Goal: Transaction & Acquisition: Purchase product/service

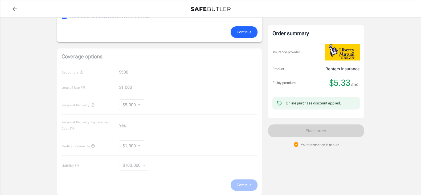
scroll to position [173, 0]
click at [134, 103] on div "Coverage options Deductible $500 Loss of Use $1,000 Personal Property $5,000 50…" at bounding box center [159, 120] width 204 height 146
click at [45, 92] on div "Policy premium $ 5.33 /mo Liberty Mutual Renters Insurance [STREET_ADDRESS][PER…" at bounding box center [210, 69] width 421 height 448
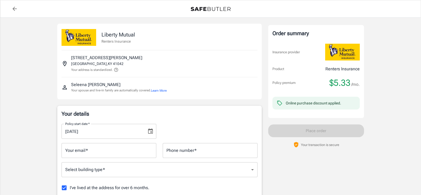
scroll to position [0, 0]
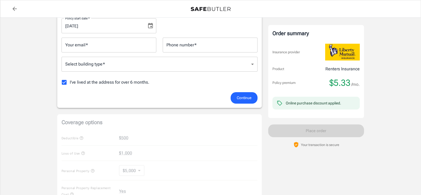
scroll to position [93, 0]
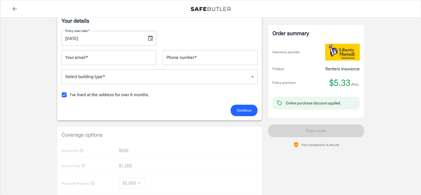
click at [108, 55] on input "Your email   *" at bounding box center [108, 57] width 95 height 15
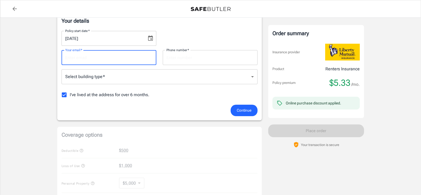
type input "[EMAIL_ADDRESS][PERSON_NAME][DOMAIN_NAME]"
type input "3473361058"
click at [97, 80] on body "Policy premium $ 5.33 /mo Liberty Mutual Renters Insurance [STREET_ADDRESS][PER…" at bounding box center [210, 158] width 421 height 503
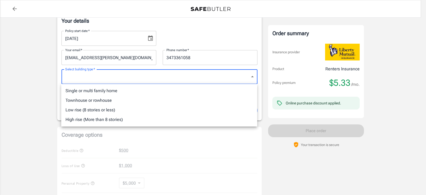
click at [93, 108] on li "Low rise (8 stories or less)" at bounding box center [159, 110] width 196 height 10
type input "lowrise"
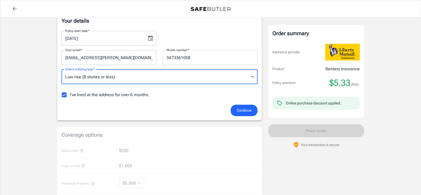
click at [247, 110] on span "Continue" at bounding box center [243, 110] width 15 height 7
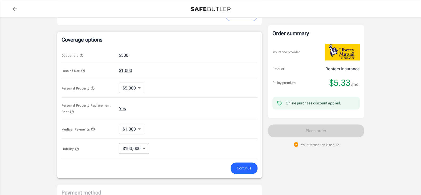
scroll to position [199, 0]
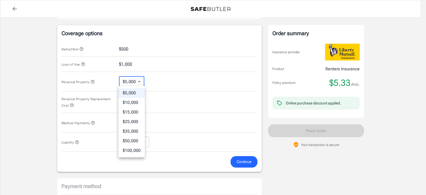
click at [142, 82] on body "Policy premium $ 5.33 /mo Liberty Mutual Renters Insurance [STREET_ADDRESS][PER…" at bounding box center [213, 55] width 426 height 508
click at [130, 151] on li "$100,000" at bounding box center [131, 151] width 26 height 10
type input "100000"
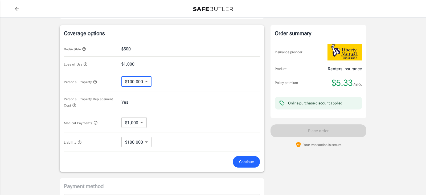
click at [132, 82] on body "Policy premium $ 5.33 /mo Liberty Mutual Renters Insurance [STREET_ADDRESS][PER…" at bounding box center [213, 55] width 426 height 508
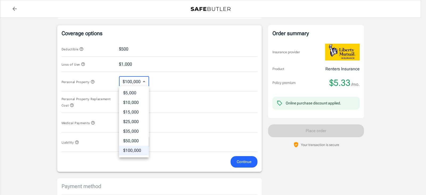
click at [43, 78] on div at bounding box center [213, 97] width 426 height 195
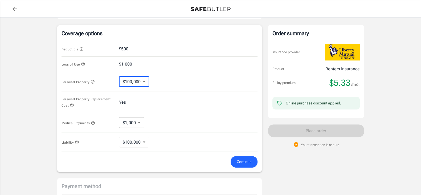
click at [242, 160] on span "Continue" at bounding box center [243, 161] width 15 height 7
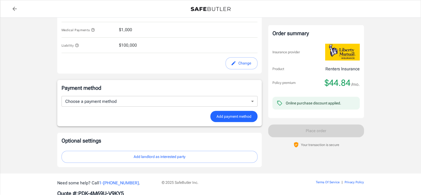
scroll to position [290, 0]
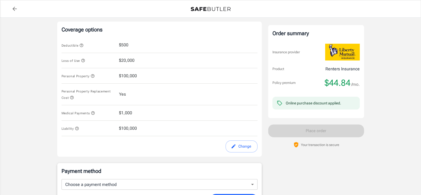
scroll to position [197, 0]
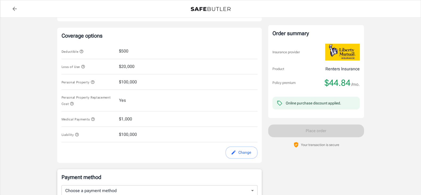
click at [236, 146] on button "Change" at bounding box center [241, 152] width 32 height 12
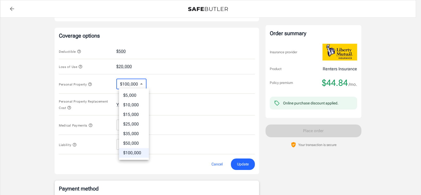
click at [128, 83] on body "Policy premium $ 44.84 /mo Liberty Mutual Renters Insurance [STREET_ADDRESS][PE…" at bounding box center [210, 57] width 421 height 508
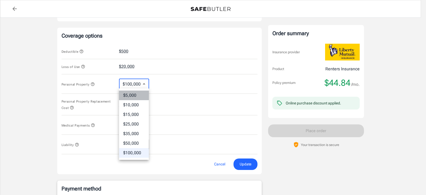
click at [132, 94] on li "$5,000" at bounding box center [134, 95] width 30 height 10
type input "5000"
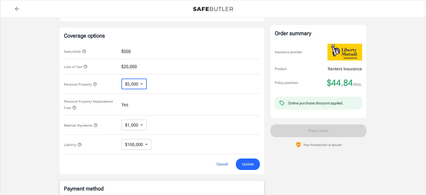
click at [123, 126] on body "Policy premium $ 44.84 /mo Liberty Mutual Renters Insurance [STREET_ADDRESS][PE…" at bounding box center [213, 57] width 426 height 508
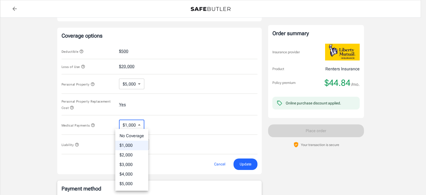
click at [136, 136] on li "No Coverage" at bounding box center [131, 136] width 33 height 10
type input "No Coverage"
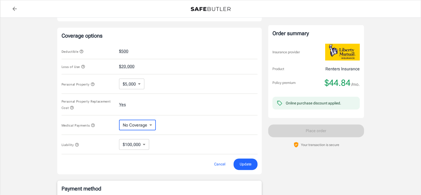
click at [247, 164] on span "Update" at bounding box center [245, 164] width 12 height 7
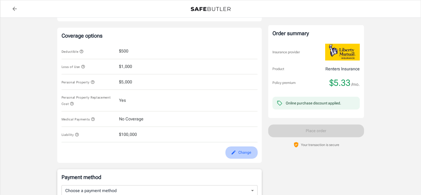
click at [233, 153] on button "Change" at bounding box center [241, 152] width 32 height 12
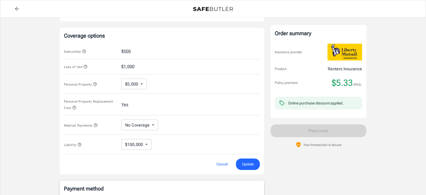
click at [128, 125] on body "Policy premium $ 5.33 /mo Liberty Mutual Renters Insurance [STREET_ADDRESS][PER…" at bounding box center [213, 57] width 426 height 508
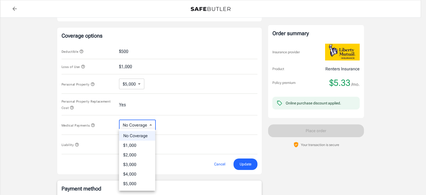
click at [127, 144] on li "$1,000" at bounding box center [137, 145] width 36 height 10
type input "1000"
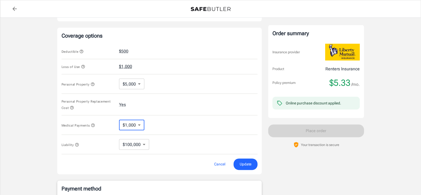
click at [127, 66] on button "$1,000" at bounding box center [125, 66] width 13 height 6
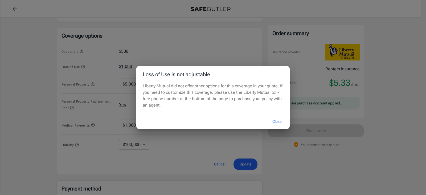
click at [279, 122] on button "Close" at bounding box center [276, 121] width 21 height 11
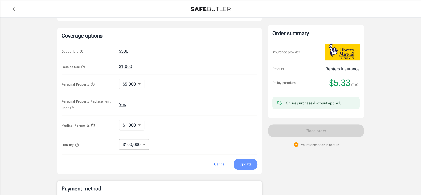
click at [240, 161] on span "Update" at bounding box center [245, 164] width 12 height 7
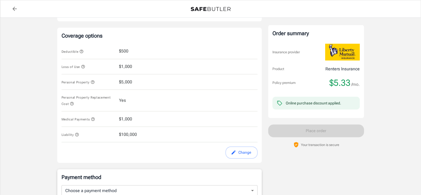
click at [30, 86] on div "Policy premium $ 5.33 /mo Liberty Mutual Renters Insurance [STREET_ADDRESS][PER…" at bounding box center [210, 42] width 421 height 442
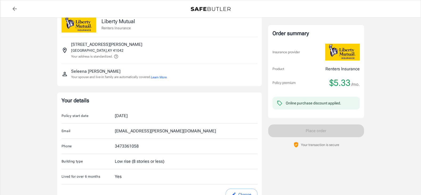
scroll to position [0, 0]
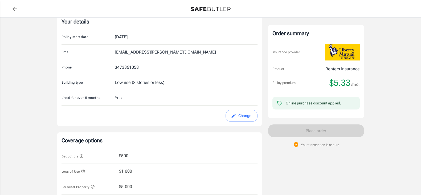
scroll to position [93, 0]
click at [241, 115] on button "Change" at bounding box center [241, 115] width 32 height 12
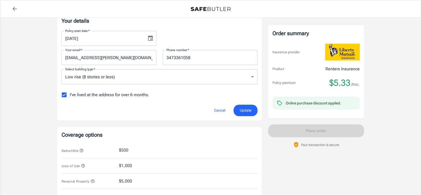
click at [97, 41] on input "[DATE]" at bounding box center [101, 38] width 81 height 15
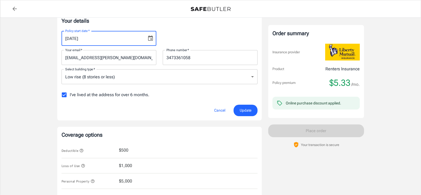
click at [149, 37] on icon "Choose date, selected date is Oct 5, 2025" at bounding box center [150, 38] width 6 height 6
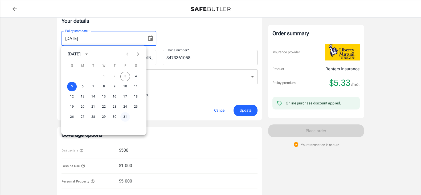
click at [124, 118] on button "31" at bounding box center [125, 117] width 10 height 10
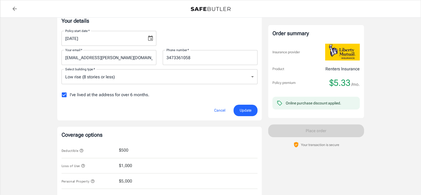
type input "[DATE]"
click at [244, 110] on span "Update" at bounding box center [245, 110] width 12 height 7
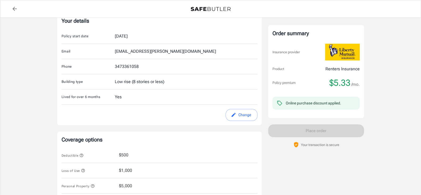
click at [23, 78] on div "Policy premium $ 5.33 /mo Liberty Mutual Renters Insurance [STREET_ADDRESS][PER…" at bounding box center [210, 145] width 421 height 442
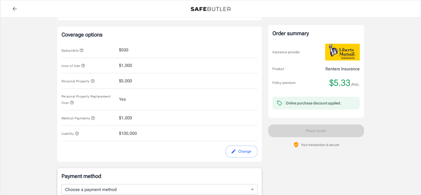
scroll to position [199, 0]
